Goal: Transaction & Acquisition: Book appointment/travel/reservation

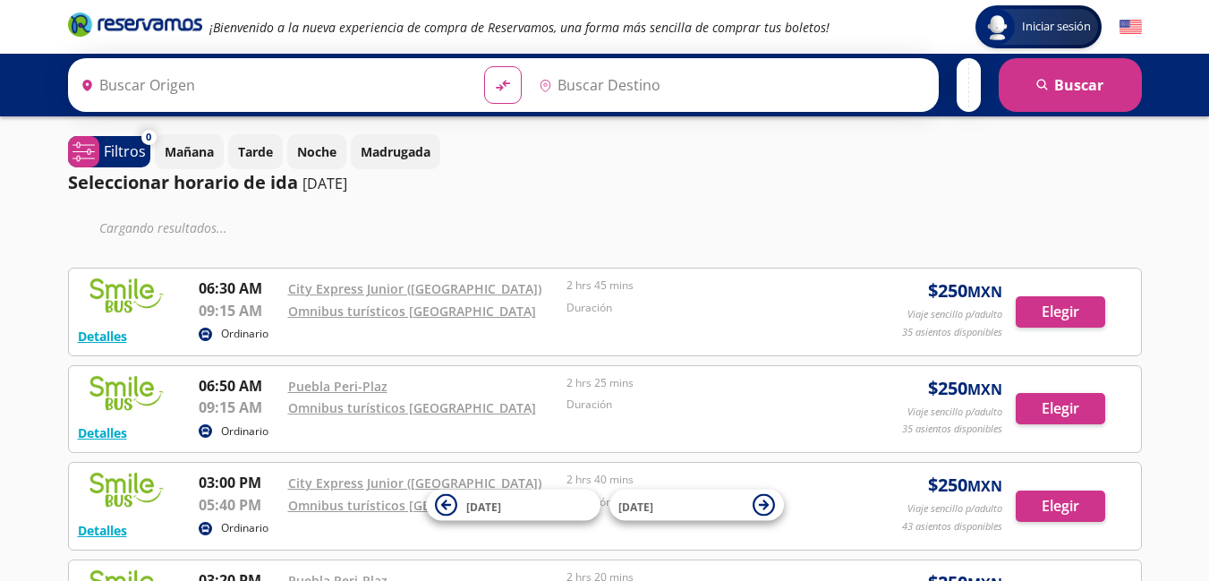
type input "[GEOGRAPHIC_DATA], [GEOGRAPHIC_DATA]"
type input "[PERSON_NAME], [GEOGRAPHIC_DATA]"
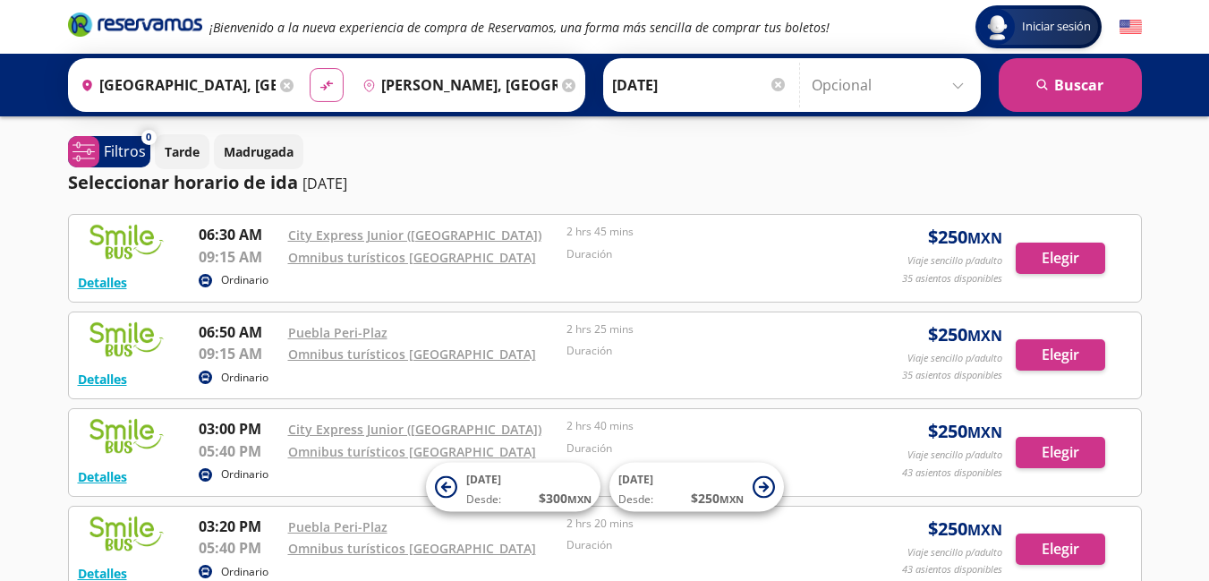
click at [313, 78] on button "material-symbols:compare-arrows-rounded" at bounding box center [327, 85] width 34 height 34
type input "[PERSON_NAME], [GEOGRAPHIC_DATA]"
type input "[GEOGRAPHIC_DATA], [GEOGRAPHIC_DATA]"
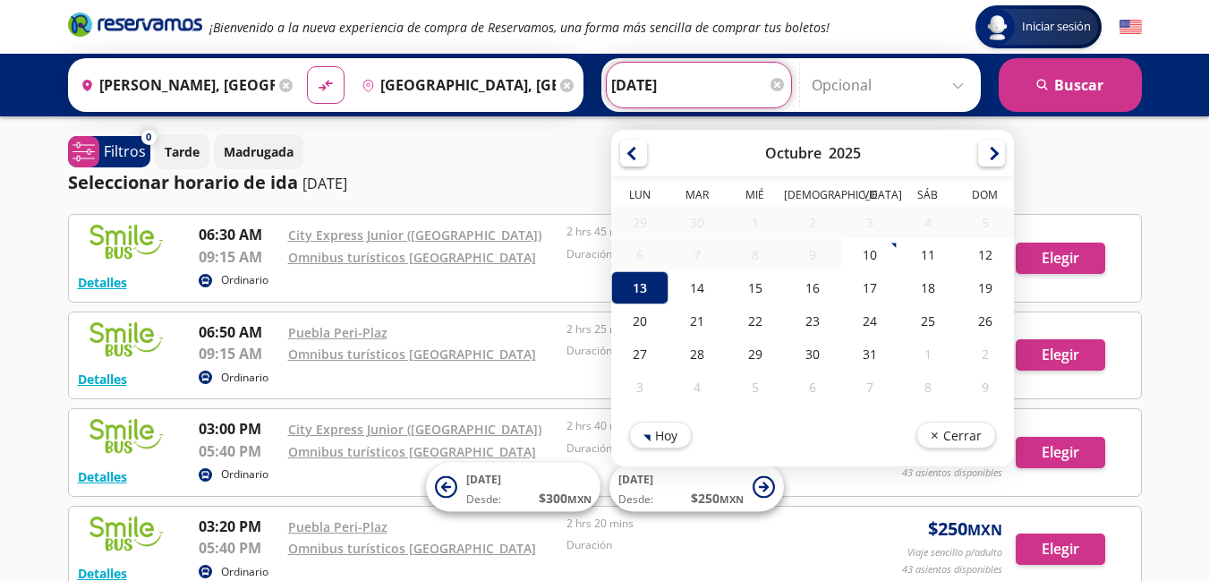
click at [689, 85] on input "[DATE]" at bounding box center [698, 85] width 175 height 45
click at [859, 259] on div "10" at bounding box center [869, 254] width 57 height 33
type input "[DATE]"
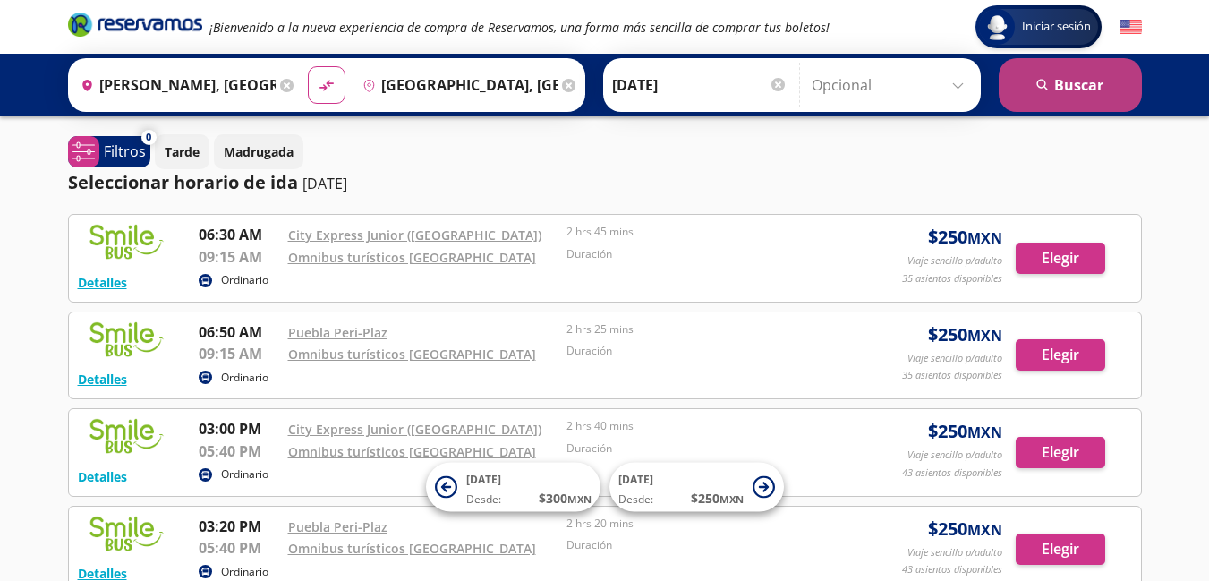
click at [1035, 96] on button "search [GEOGRAPHIC_DATA]" at bounding box center [1070, 85] width 143 height 54
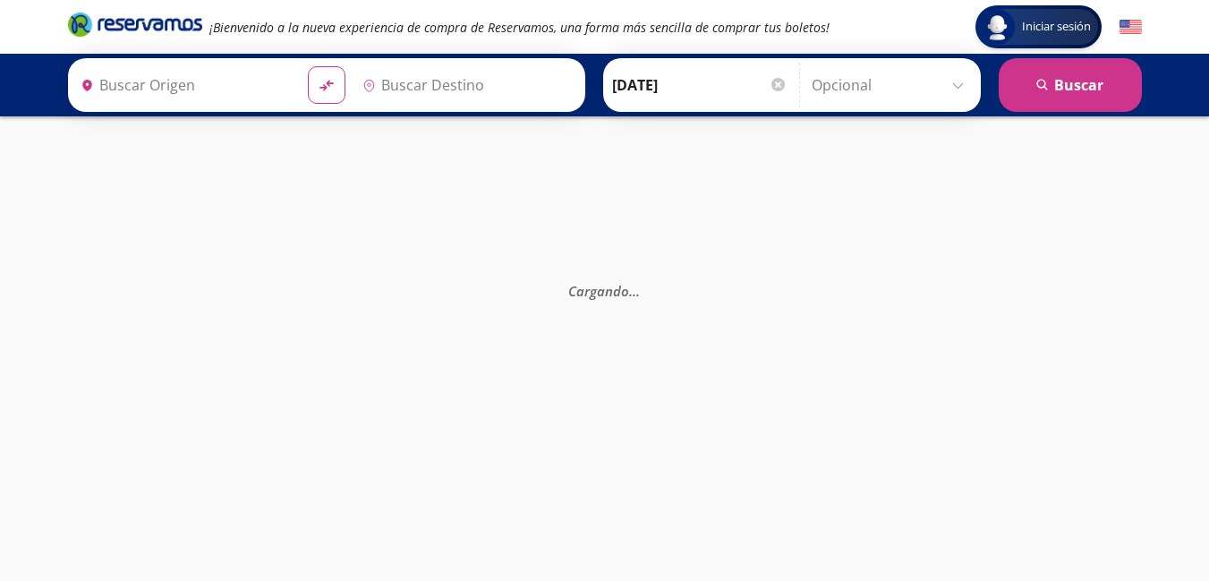
type input "[PERSON_NAME], [GEOGRAPHIC_DATA]"
type input "[GEOGRAPHIC_DATA], [GEOGRAPHIC_DATA]"
